Goal: Complete application form

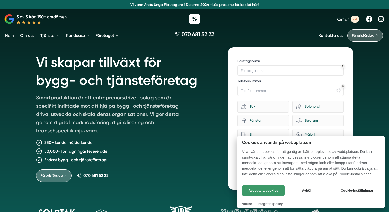
click at [268, 191] on button "Acceptera cookies" at bounding box center [263, 190] width 42 height 11
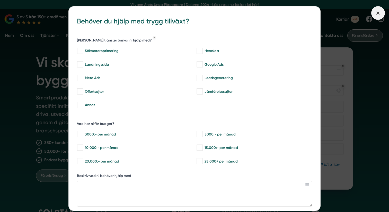
click at [379, 17] on span at bounding box center [378, 13] width 14 height 14
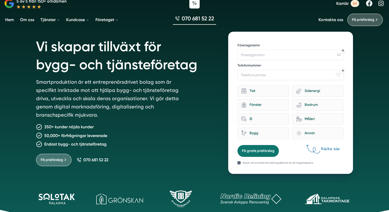
scroll to position [18, 0]
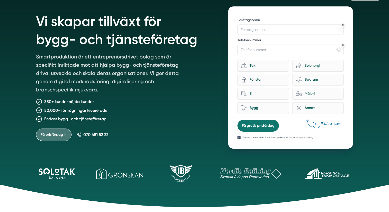
scroll to position [43, 0]
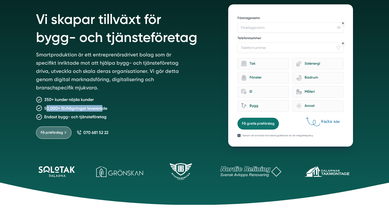
drag, startPoint x: 47, startPoint y: 109, endPoint x: 104, endPoint y: 110, distance: 56.9
click at [104, 110] on p "50,000+ förfrågningar levererade" at bounding box center [75, 108] width 63 height 6
click at [103, 110] on p "50,000+ förfrågningar levererade" at bounding box center [75, 108] width 63 height 6
click at [147, 101] on div "350+ kunder nöjda kunder" at bounding box center [126, 99] width 180 height 6
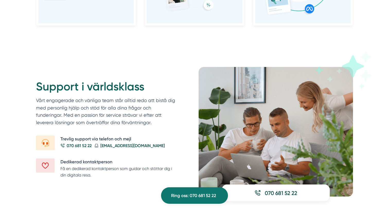
scroll to position [571, 0]
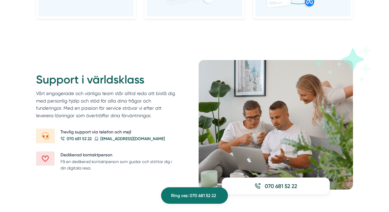
click at [147, 101] on p "Vårt engagerade och vänliga team står alltid redo att bistå dig med personlig h…" at bounding box center [107, 106] width 142 height 32
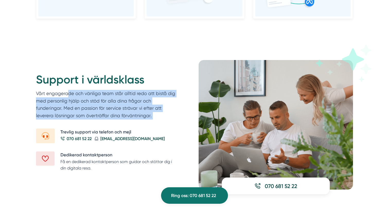
click at [147, 101] on p "Vårt engagerade och vänliga team står alltid redo att bistå dig med personlig h…" at bounding box center [107, 106] width 142 height 32
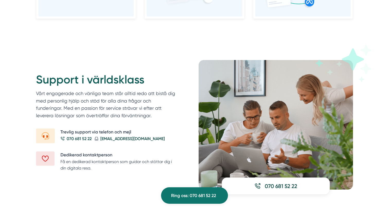
click at [165, 93] on p "Vårt engagerade och vänliga team står alltid redo att bistå dig med personlig h…" at bounding box center [107, 106] width 142 height 32
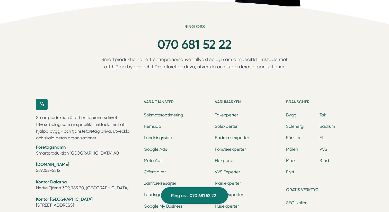
scroll to position [1542, 0]
click at [340, 62] on div "Ring oss 070 681 52 22 Smartproduktion är ett entreprenörsdrivet tillväxtbolag …" at bounding box center [194, 194] width 389 height 342
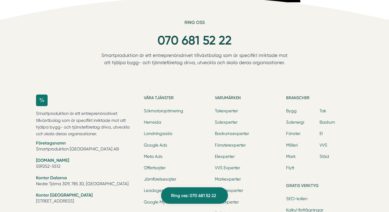
click at [356, 64] on div "Ring oss 070 681 52 22 Smartproduktion är ett entreprenörsdrivet tillväxtbolag …" at bounding box center [194, 191] width 389 height 342
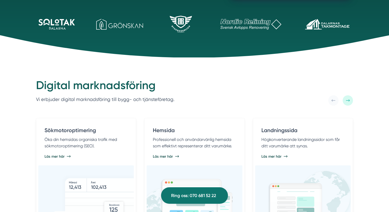
scroll to position [0, 0]
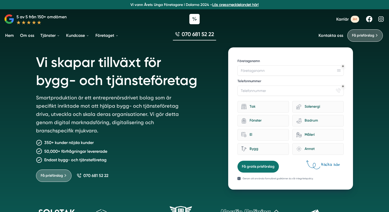
click at [29, 35] on link "Om oss" at bounding box center [27, 35] width 16 height 13
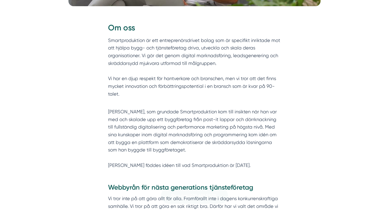
scroll to position [196, 0]
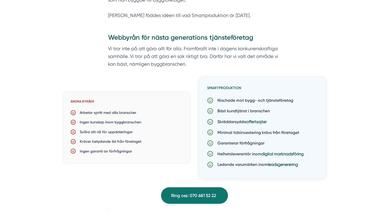
scroll to position [343, 0]
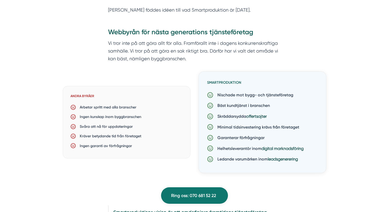
click at [312, 55] on div "Webbyrån för nästa generations tjänsteföretag Vi tror inte på att göra allt för…" at bounding box center [194, 103] width 317 height 151
click at [320, 46] on div "Webbyrån för nästa generations tjänsteföretag Vi tror inte på att göra allt för…" at bounding box center [194, 103] width 317 height 151
click at [322, 45] on div "Webbyrån för nästa generations tjänsteföretag Vi tror inte på att göra allt för…" at bounding box center [194, 103] width 317 height 151
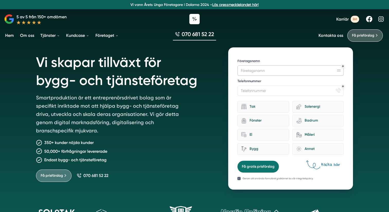
click at [276, 66] on input "Företagsnamn" at bounding box center [290, 70] width 106 height 10
click at [267, 91] on input "Telefonnummer" at bounding box center [290, 90] width 106 height 10
click at [277, 180] on p "Genom att använda formuläret godkänner du vår integritetspolicy." at bounding box center [278, 178] width 71 height 4
click at [279, 178] on p "Genom att använda formuläret godkänner du vår integritetspolicy." at bounding box center [278, 178] width 71 height 4
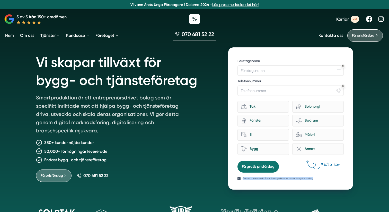
click at [279, 178] on p "Genom att använda formuläret godkänner du vår integritetspolicy." at bounding box center [278, 178] width 71 height 4
click at [301, 179] on p "Genom att använda formuläret godkänner du vår integritetspolicy." at bounding box center [278, 178] width 71 height 4
drag, startPoint x: 323, startPoint y: 177, endPoint x: 242, endPoint y: 179, distance: 81.1
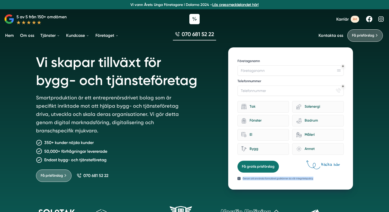
click at [242, 179] on div "Genom att använda formuläret godkänner du vår integritetspolicy." at bounding box center [290, 176] width 106 height 8
drag, startPoint x: 242, startPoint y: 179, endPoint x: 315, endPoint y: 175, distance: 73.4
click at [315, 175] on div "Genom att använda formuläret godkänner du vår integritetspolicy." at bounding box center [290, 176] width 106 height 8
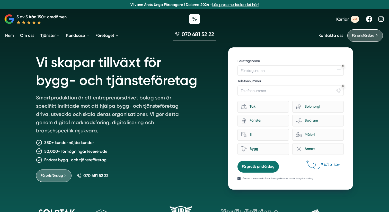
click at [237, 178] on div "12f867b5-b7b9-44a6-afd7-b655bf9021d1 Hjälp med tillväxt? Företagsnamn Telefonnu…" at bounding box center [290, 118] width 125 height 142
click at [251, 168] on button "Få gratis prisförslag" at bounding box center [257, 167] width 41 height 12
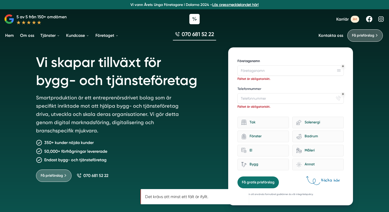
click at [275, 59] on label "Företagsnamn" at bounding box center [290, 62] width 106 height 6
click at [275, 65] on input "Företagsnamn" at bounding box center [290, 70] width 106 height 10
click at [273, 127] on div "Tak" at bounding box center [262, 123] width 51 height 12
click at [0, 0] on input "Tak" at bounding box center [0, 0] width 0 height 0
click at [305, 167] on div "Annat" at bounding box center [321, 164] width 38 height 7
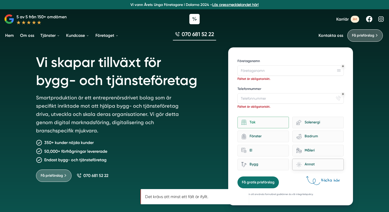
click at [0, 0] on input "brightness Annat" at bounding box center [0, 0] width 0 height 0
click at [308, 149] on div "Måleri" at bounding box center [321, 150] width 38 height 7
click at [0, 0] on input "Måleri" at bounding box center [0, 0] width 0 height 0
click at [308, 140] on div "bathroom-tub-towel Badrum" at bounding box center [317, 136] width 51 height 12
click at [0, 0] on input "bathroom-tub-towel Badrum" at bounding box center [0, 0] width 0 height 0
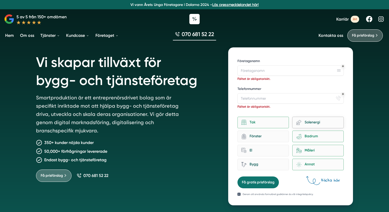
click at [311, 125] on div "Solenergi" at bounding box center [321, 122] width 38 height 7
click at [0, 0] on input "eco-house-[PERSON_NAME]" at bounding box center [0, 0] width 0 height 0
click at [257, 142] on div "architecture-window-1 Fönster" at bounding box center [262, 136] width 51 height 12
click at [0, 0] on input "architecture-window-1 Fönster" at bounding box center [0, 0] width 0 height 0
click at [257, 151] on div "El" at bounding box center [265, 150] width 38 height 7
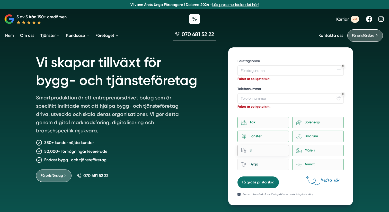
click at [0, 0] on input "home-improvement-13 El" at bounding box center [0, 0] width 0 height 0
click at [257, 160] on div "Bygg" at bounding box center [262, 164] width 51 height 12
click at [0, 0] on input "Bygg" at bounding box center [0, 0] width 0 height 0
click at [294, 181] on form "12f867b5-b7b9-44a6-afd7-b655bf9021d1 Hjälp med tillväxt? Företagsnamn Fältet är…" at bounding box center [290, 122] width 106 height 131
